Goal: Task Accomplishment & Management: Manage account settings

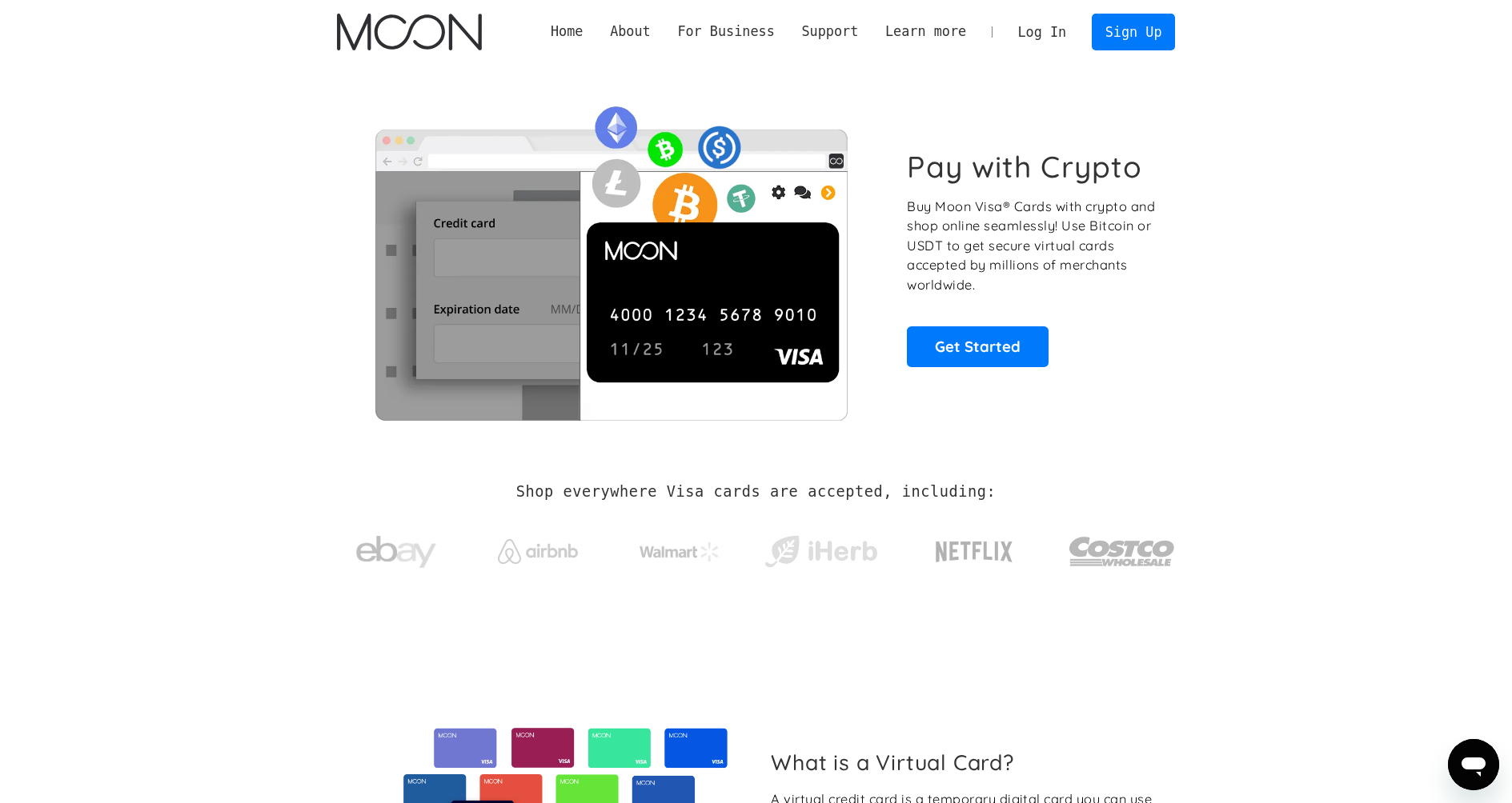
click at [1051, 37] on link "Log In" at bounding box center [1042, 32] width 75 height 35
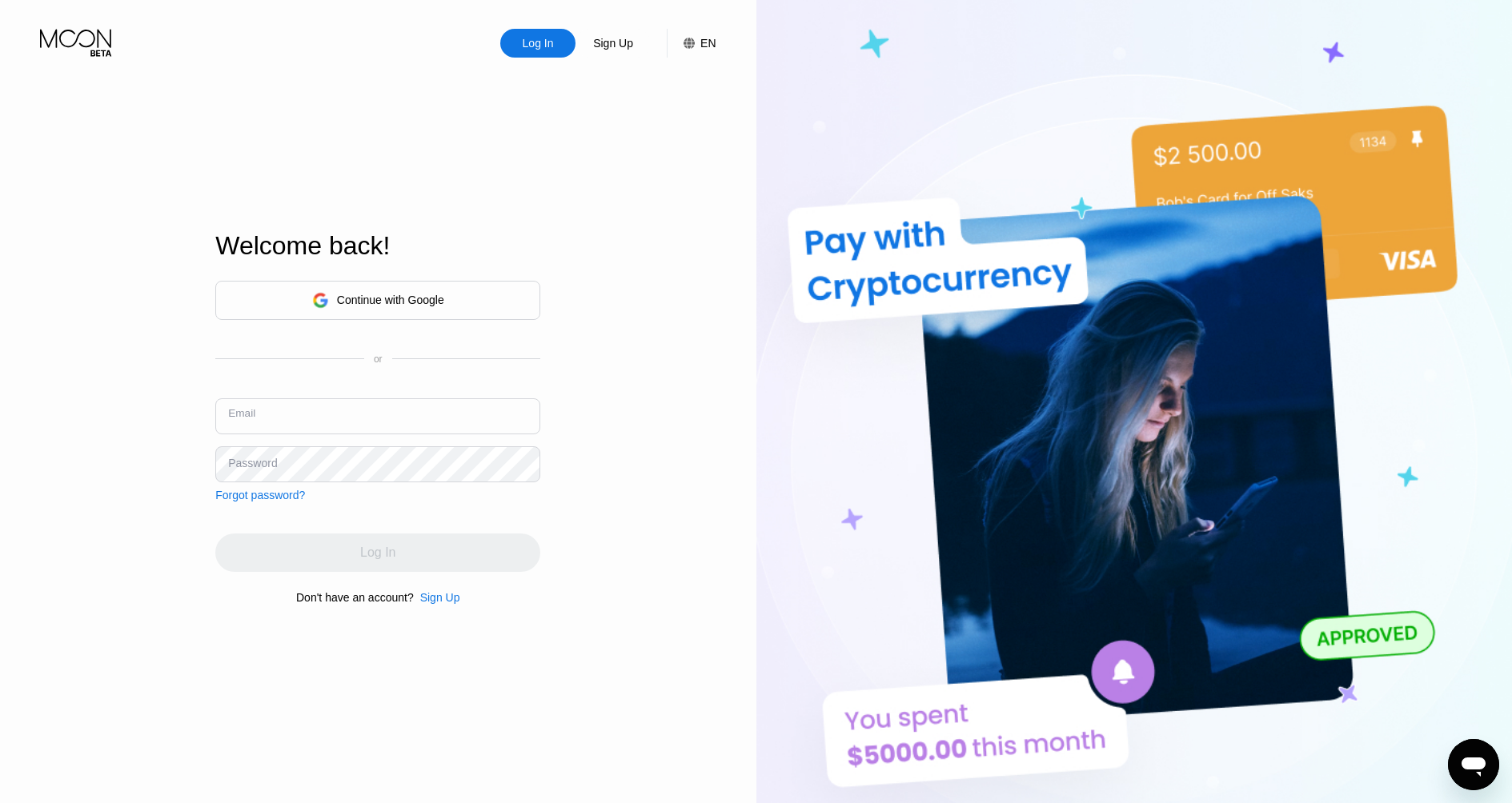
click at [447, 410] on input "text" at bounding box center [378, 416] width 325 height 36
click at [429, 421] on input "text" at bounding box center [378, 416] width 325 height 36
drag, startPoint x: 665, startPoint y: 402, endPoint x: 535, endPoint y: 420, distance: 131.2
click at [662, 404] on div "Log In Sign Up EN Language Select an item Save Welcome back! Continue with Goog…" at bounding box center [378, 441] width 756 height 884
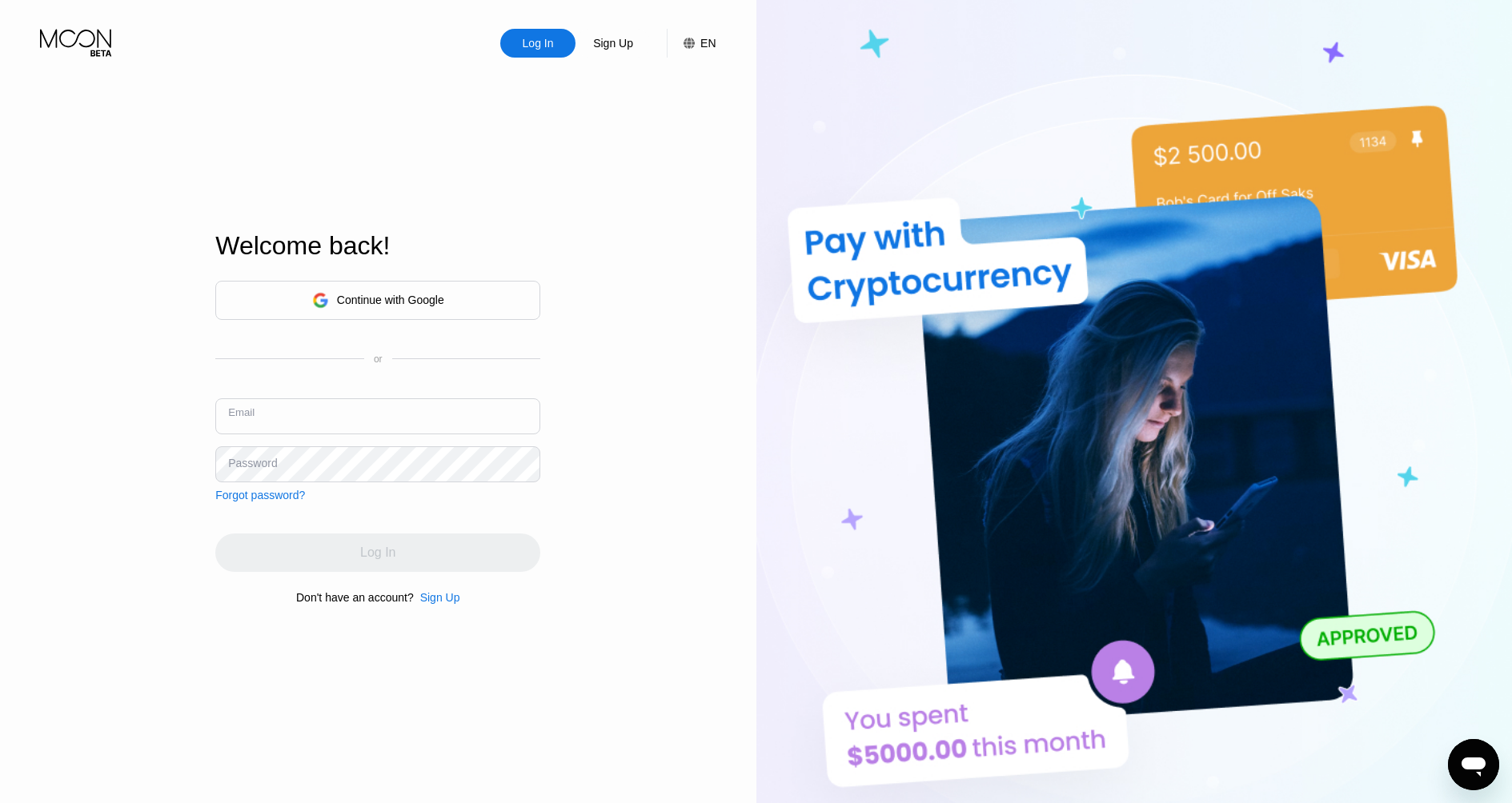
click at [478, 429] on input "text" at bounding box center [378, 416] width 325 height 36
click at [457, 307] on div "Continue with Google" at bounding box center [378, 300] width 325 height 39
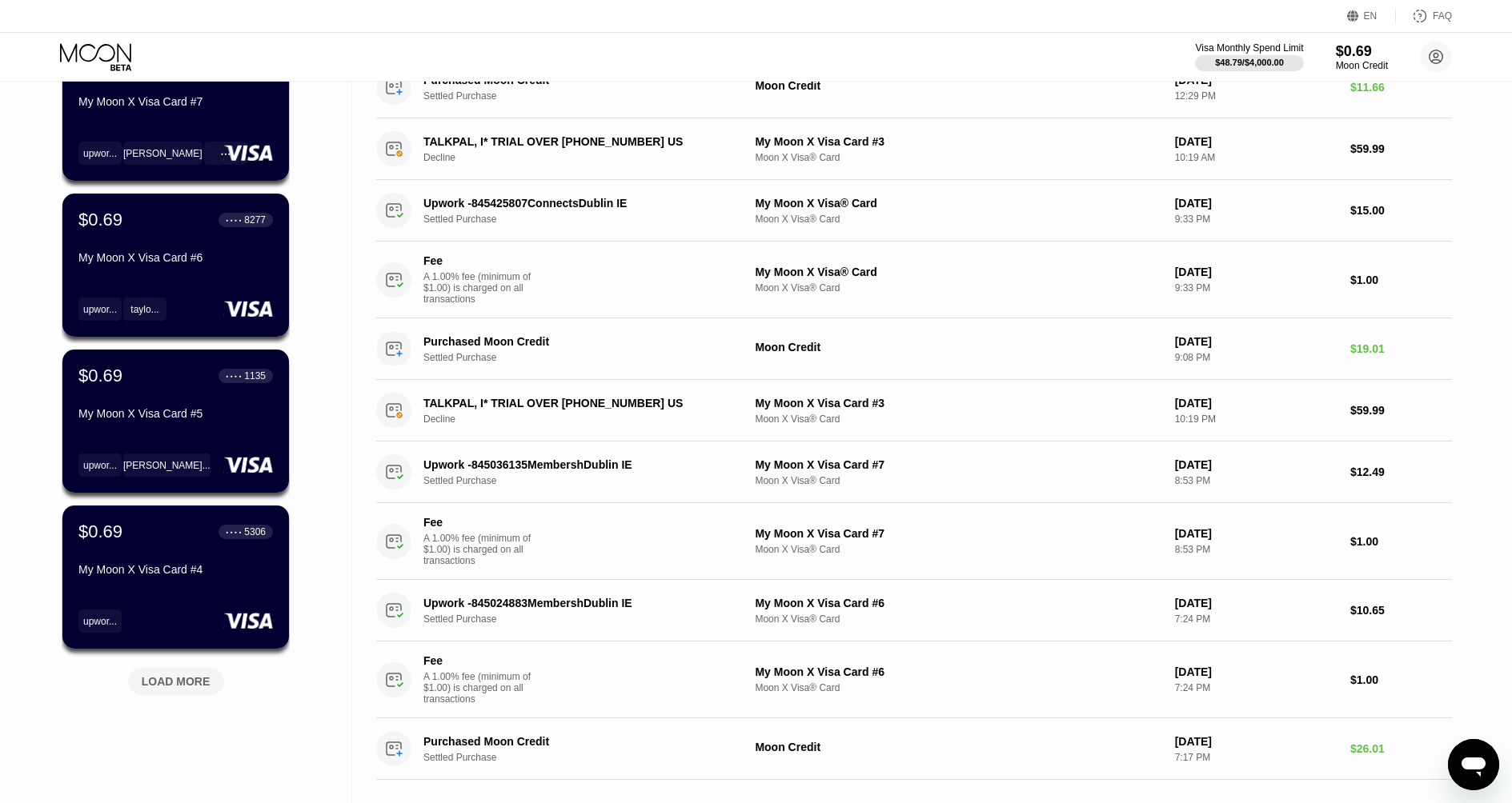
scroll to position [531, 0]
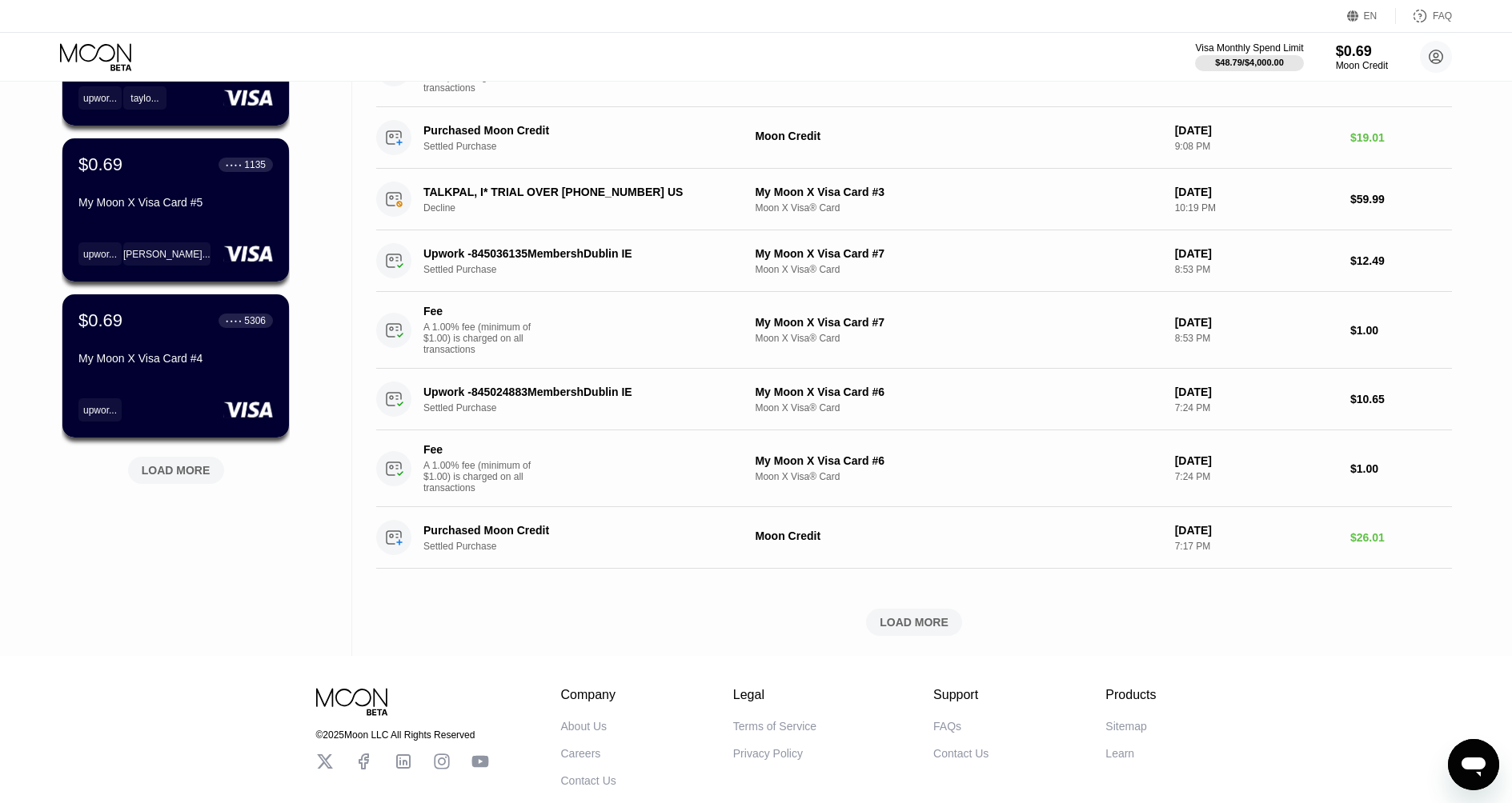
click at [195, 476] on div "LOAD MORE" at bounding box center [175, 471] width 69 height 15
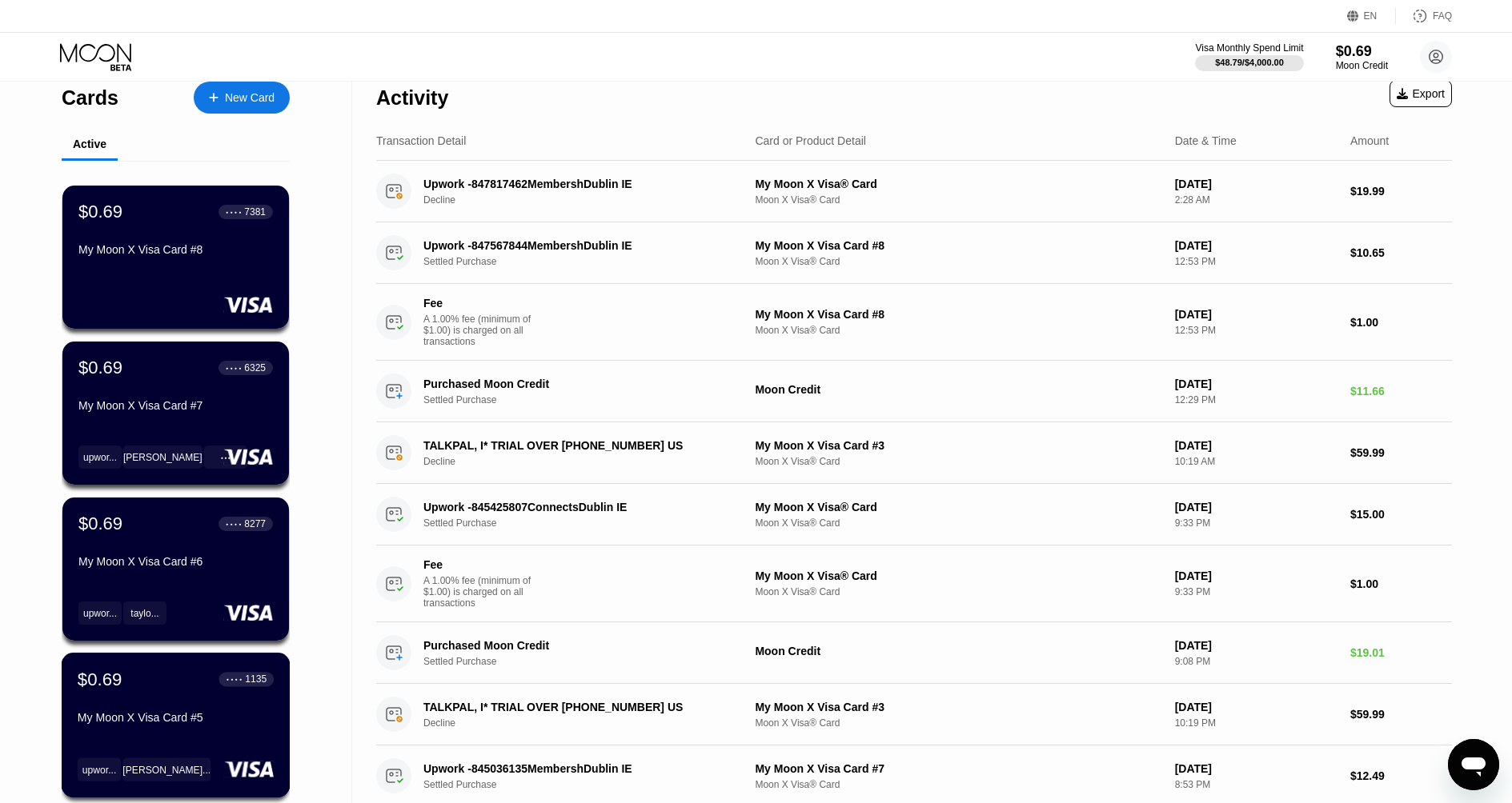
scroll to position [0, 0]
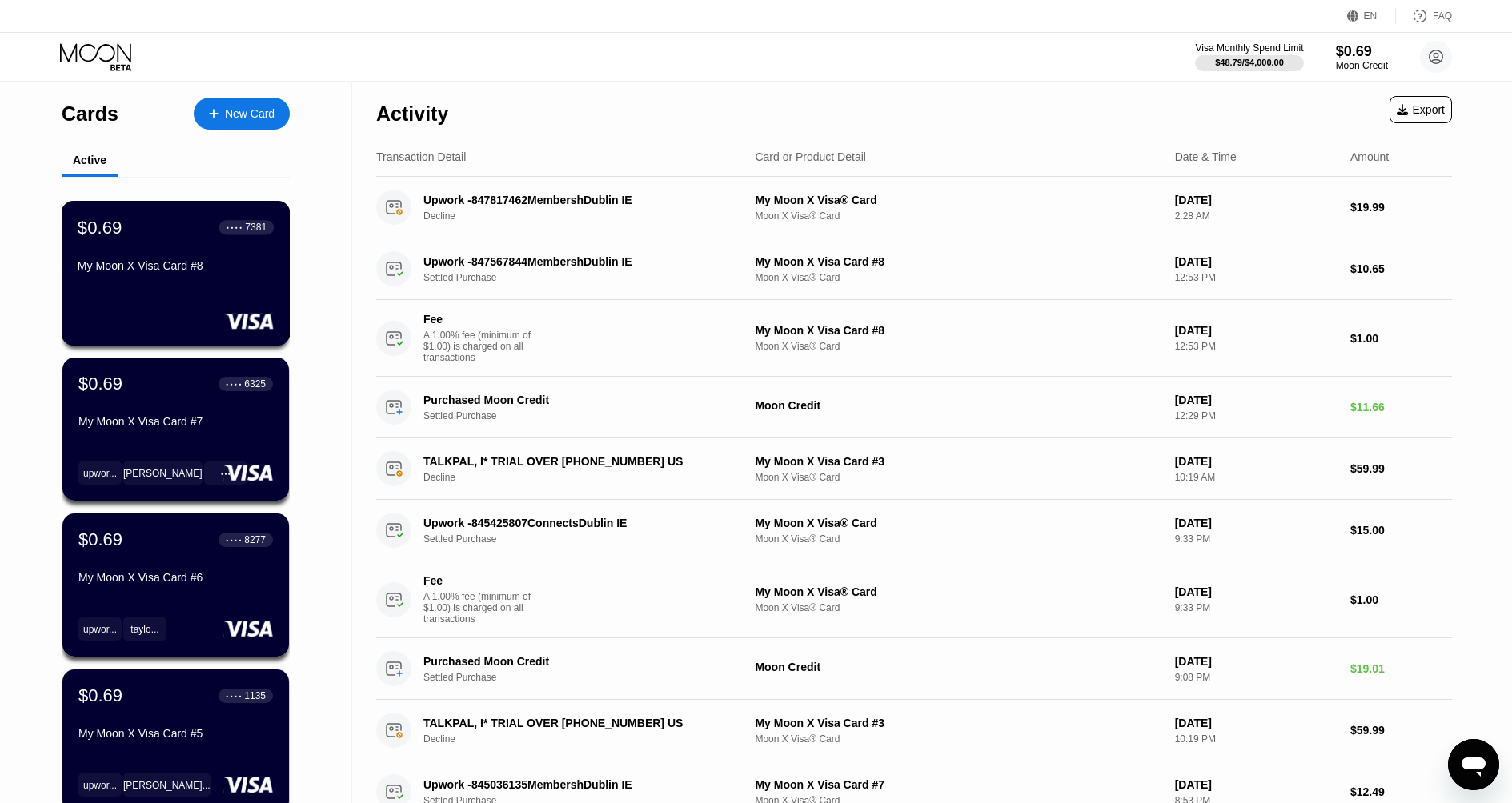
click at [183, 299] on div "$0.69 ● ● ● ● 7381 My Moon X Visa Card #8" at bounding box center [175, 273] width 229 height 145
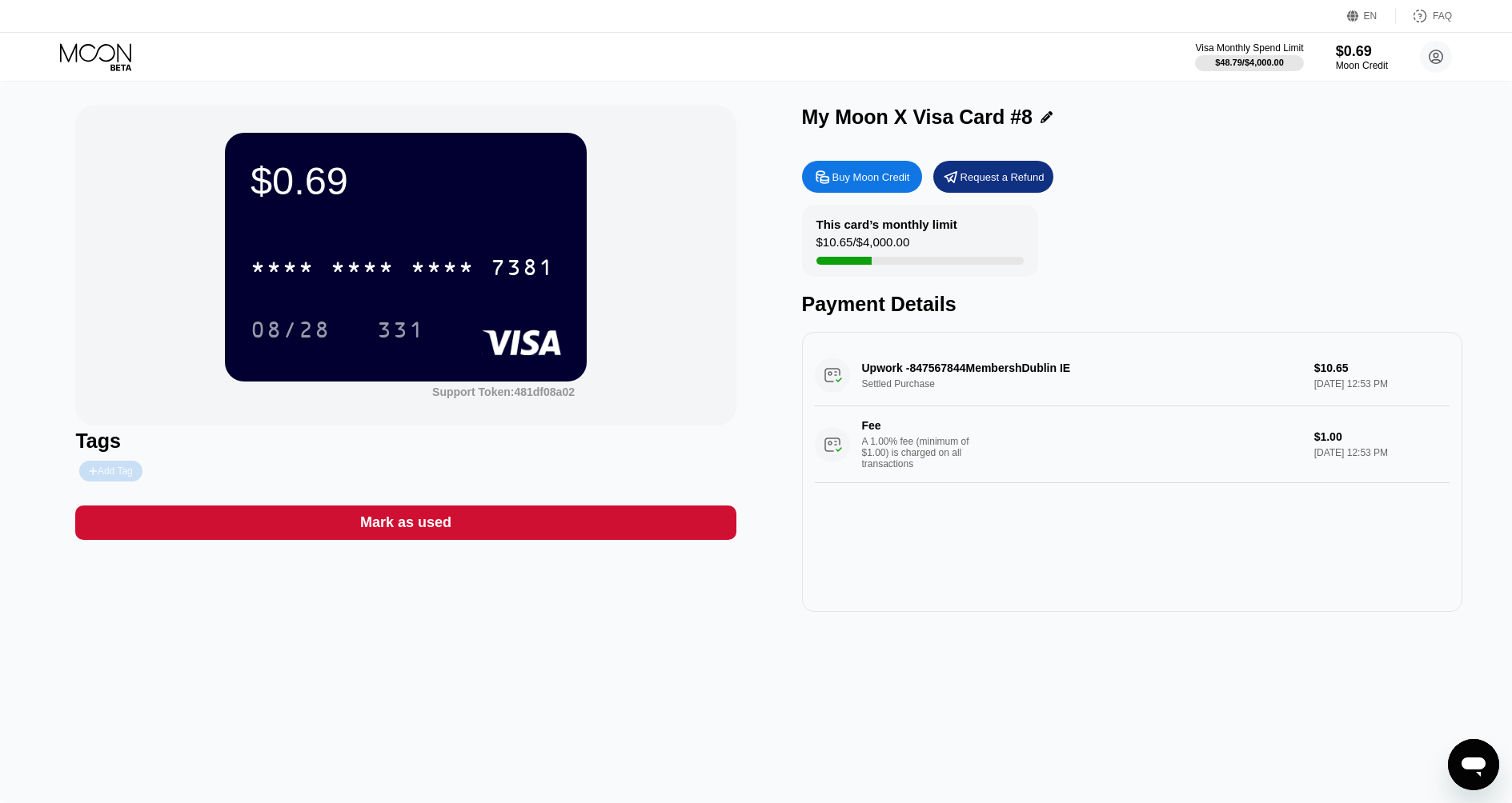
click at [137, 473] on div "Add Tag" at bounding box center [110, 471] width 62 height 21
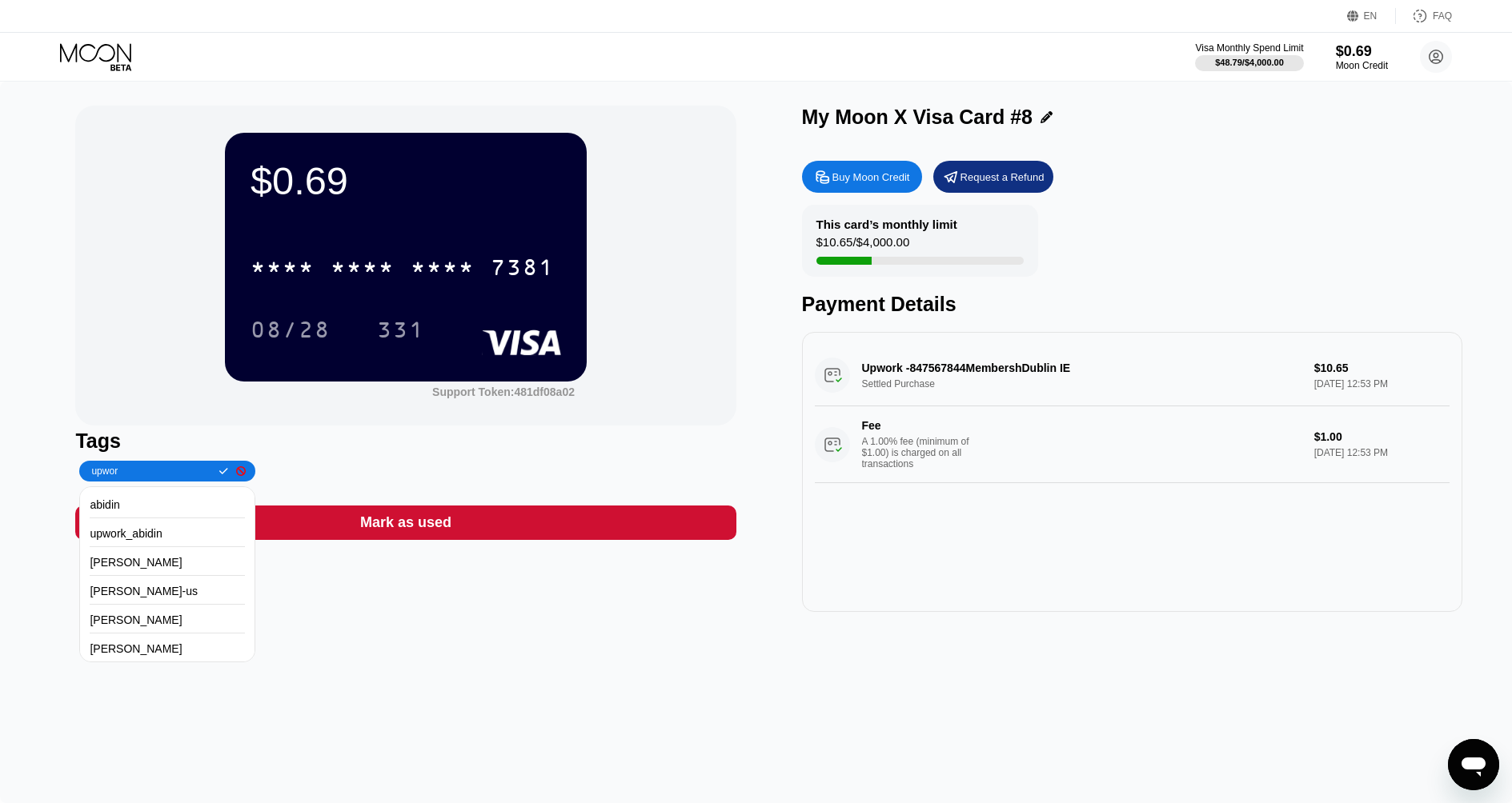
type input "upwork"
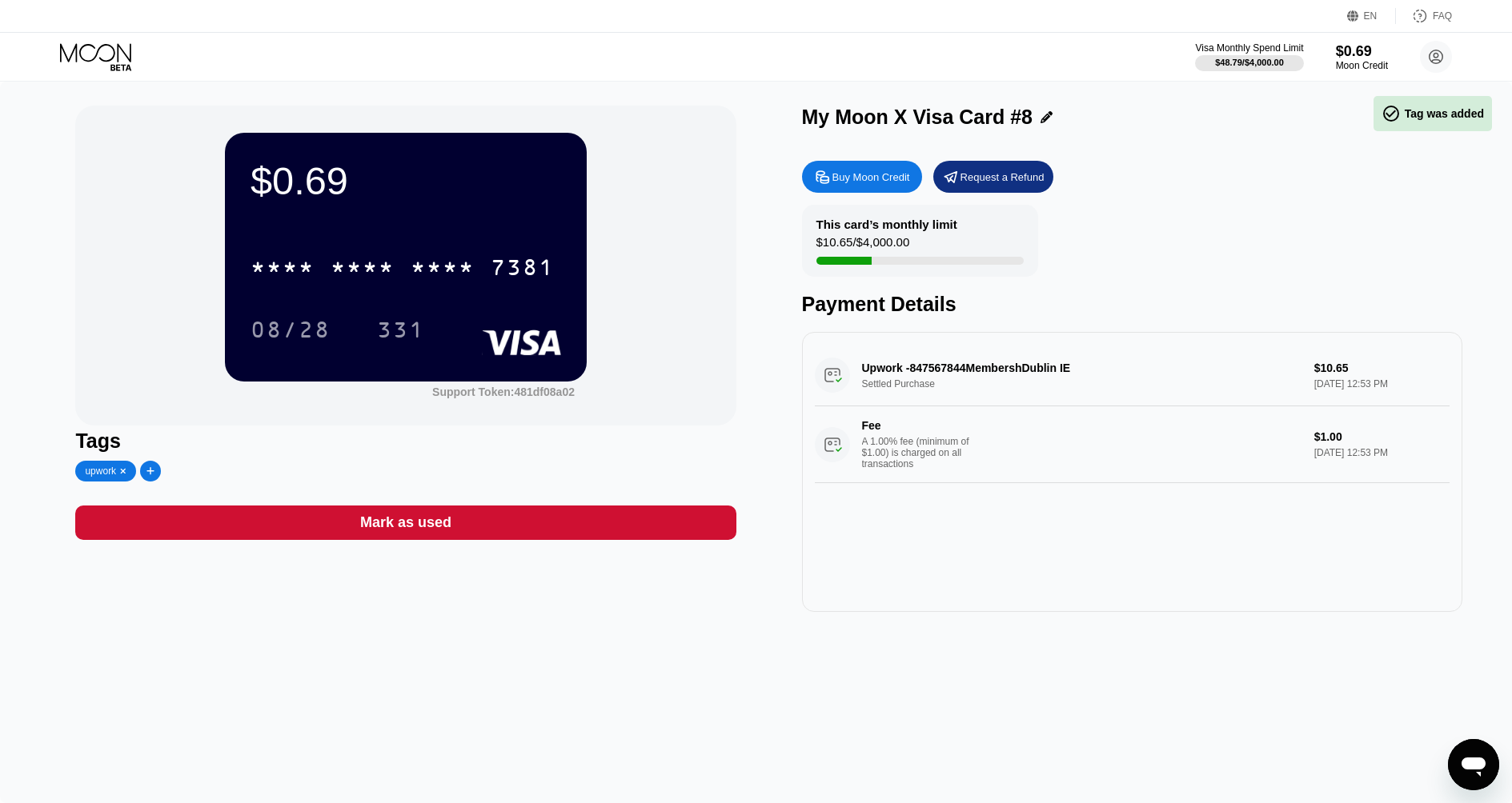
click at [265, 428] on div "$0.69 * * * * * * * * * * * * 7381 08/28 331 Support Token: 481df08a02 Tags upw…" at bounding box center [405, 359] width 660 height 507
click at [863, 261] on div at bounding box center [844, 261] width 55 height 8
click at [745, 281] on div "$0.69 * * * * * * * * * * * * 7381 08/28 331 Support Token: 481df08a02 Tags upw…" at bounding box center [756, 359] width 1361 height 507
click at [770, 178] on div "$0.69 * * * * * * * * * * * * 7381 08/28 331 Support Token: 481df08a02 Tags upw…" at bounding box center [756, 359] width 1361 height 507
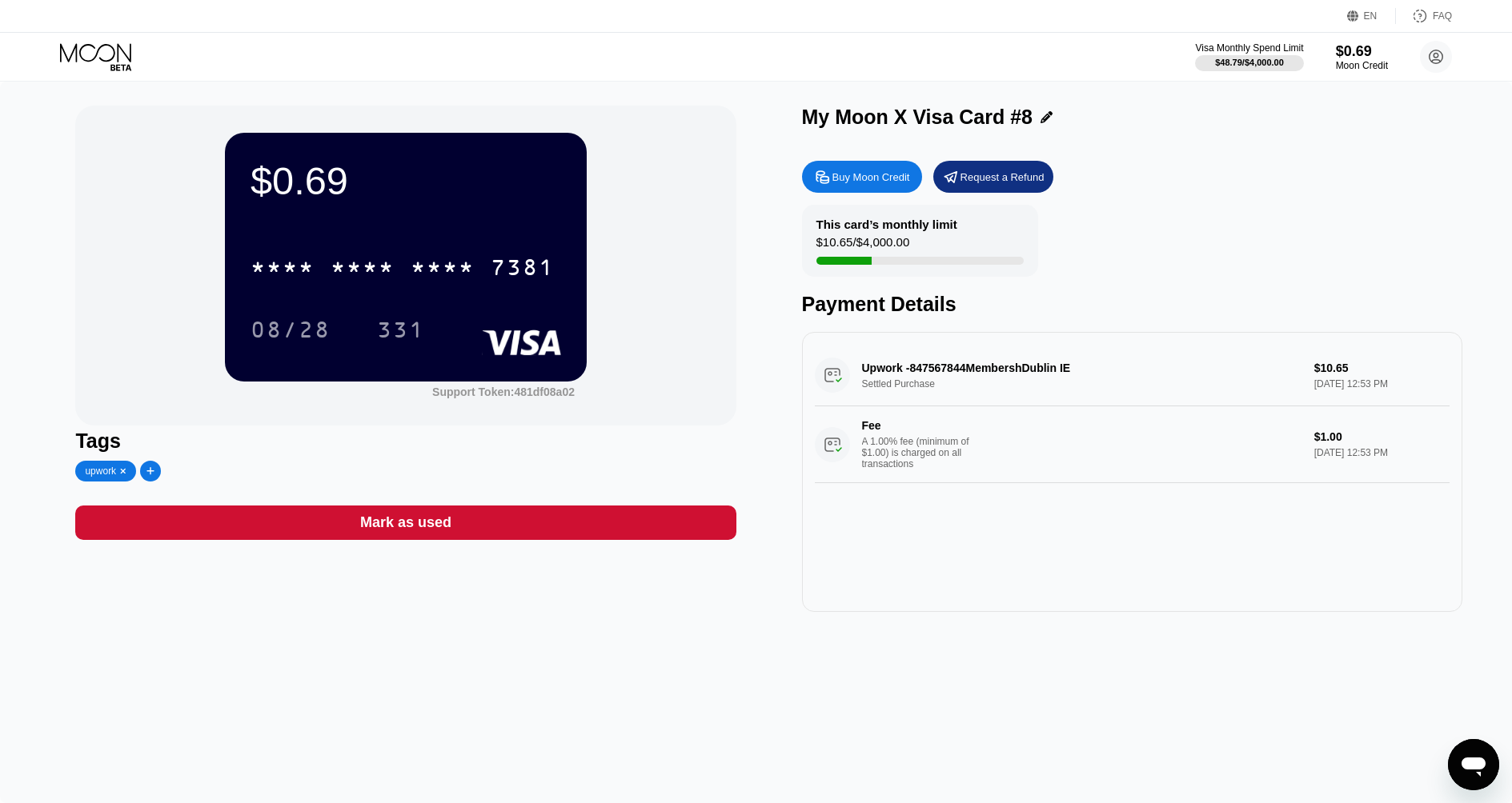
click at [727, 285] on div "$0.69 * * * * * * * * * * * * 7381 08/28 331 Support Token: 481df08a02" at bounding box center [405, 265] width 660 height 320
click at [1216, 184] on div "Buy Moon Credit Request a Refund" at bounding box center [1132, 176] width 660 height 32
